Goal: Transaction & Acquisition: Purchase product/service

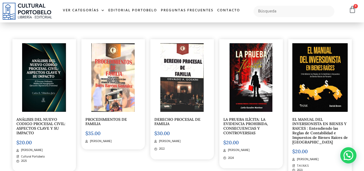
scroll to position [1510, 0]
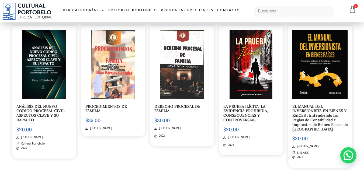
click at [37, 109] on link "ANÁLISIS DEL NUEVO CODIGO PROCESAL CIVIL: ASPECTOS CLAVE Y SU IMPACTO" at bounding box center [40, 113] width 49 height 18
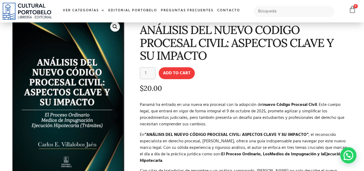
scroll to position [27, 0]
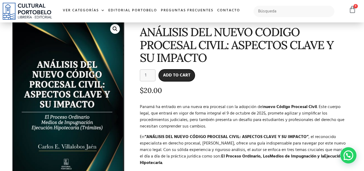
click at [169, 74] on button "Add to cart" at bounding box center [177, 75] width 36 height 12
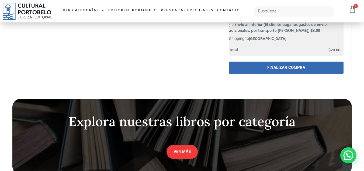
scroll to position [121, 0]
